Goal: Information Seeking & Learning: Learn about a topic

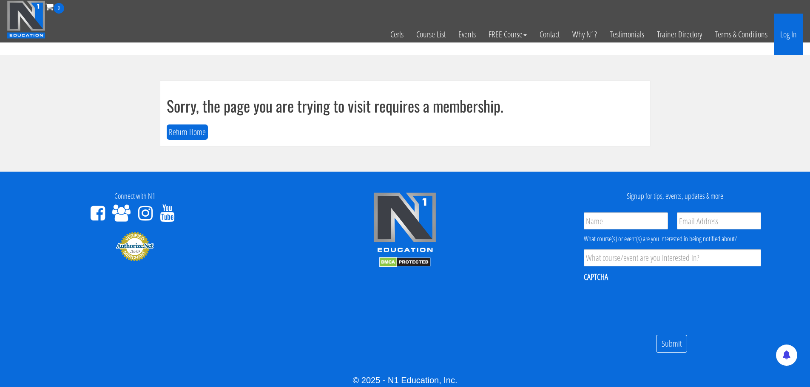
click at [789, 32] on link "Log In" at bounding box center [788, 35] width 29 height 42
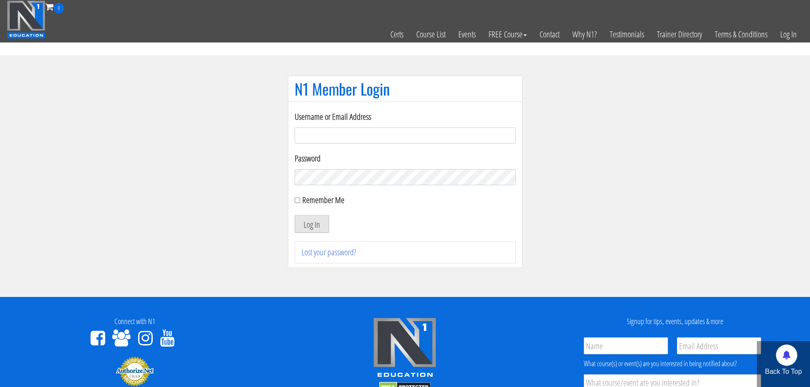
type input "jaap@vitalgym.nl"
click at [322, 221] on button "Log In" at bounding box center [312, 224] width 34 height 18
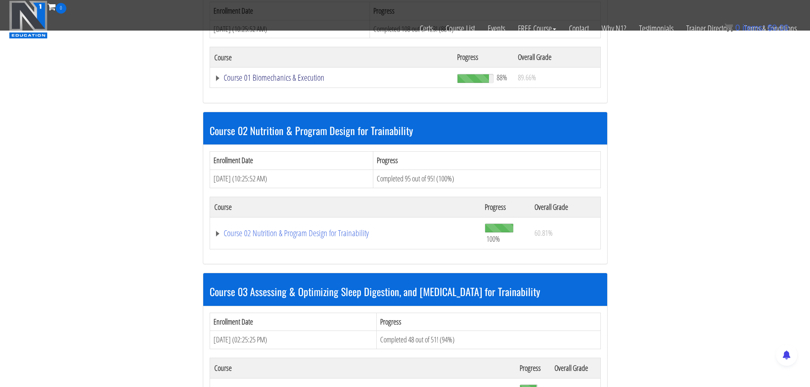
scroll to position [47, 0]
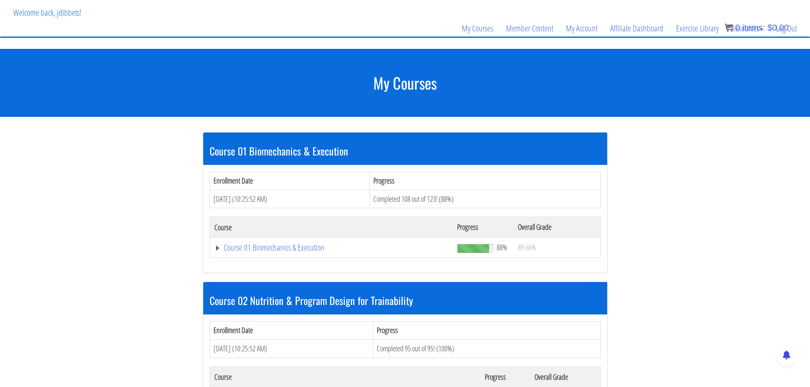
click at [269, 257] on td "Course 01 Biomechanics & Execution" at bounding box center [331, 248] width 243 height 20
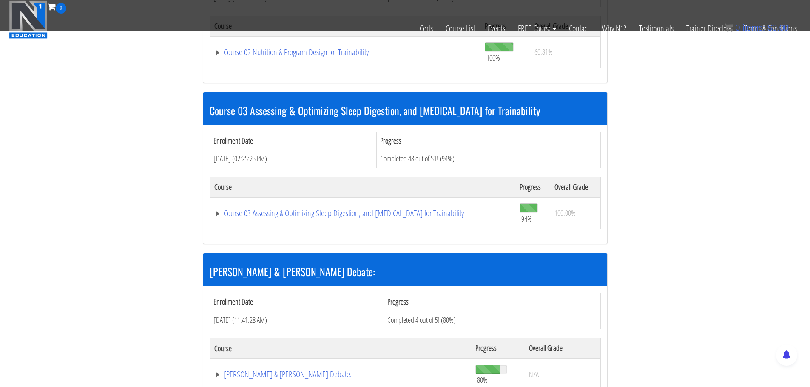
scroll to position [302, 0]
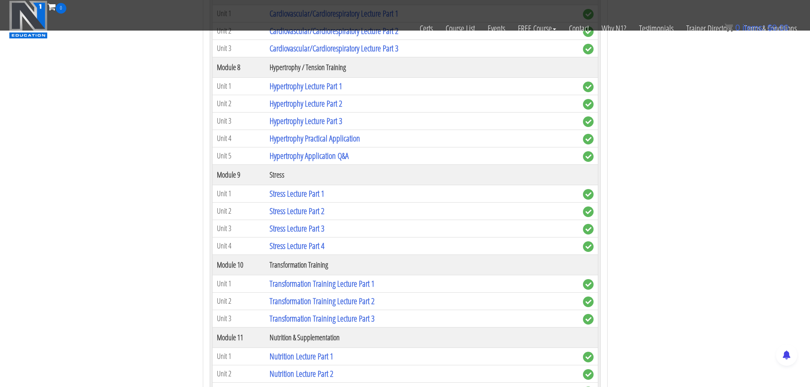
scroll to position [1365, 0]
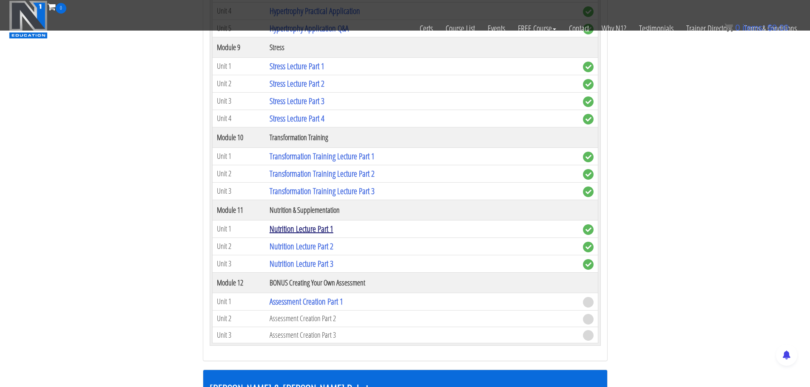
click at [316, 227] on link "Nutrition Lecture Part 1" at bounding box center [302, 228] width 64 height 11
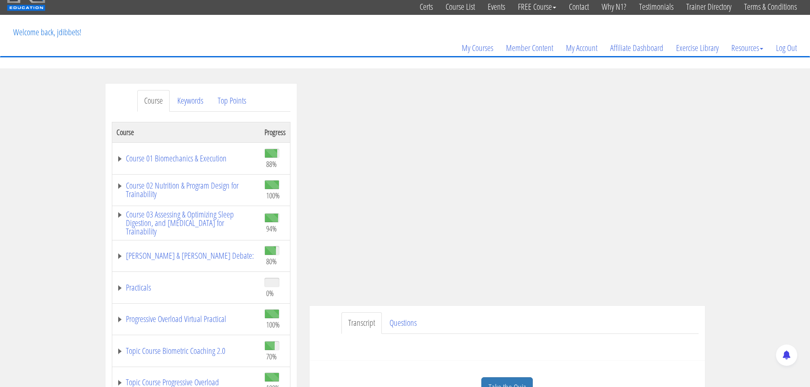
scroll to position [43, 0]
